Goal: Complete application form

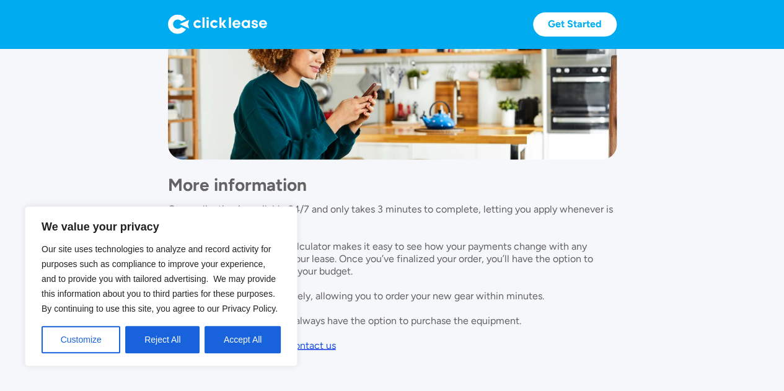
scroll to position [1070, 0]
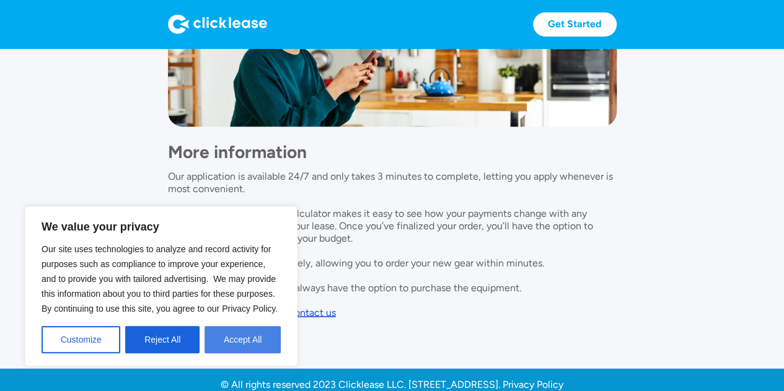
click at [253, 345] on button "Accept All" at bounding box center [243, 339] width 76 height 27
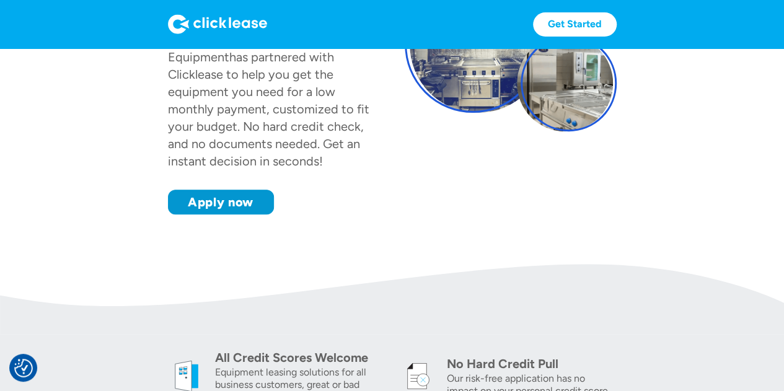
scroll to position [178, 0]
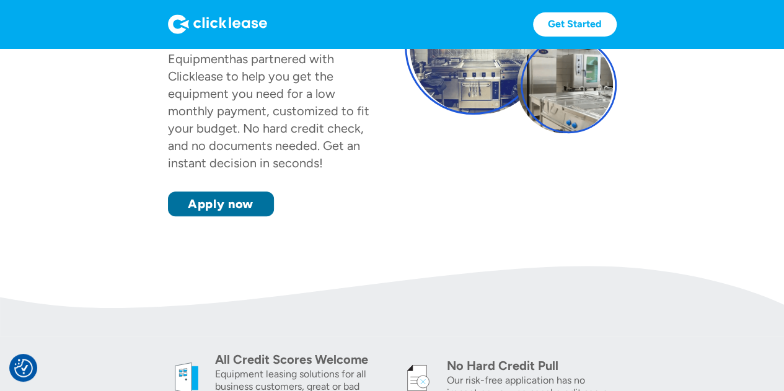
click at [213, 192] on link "Apply now" at bounding box center [221, 204] width 106 height 25
